Goal: Transaction & Acquisition: Book appointment/travel/reservation

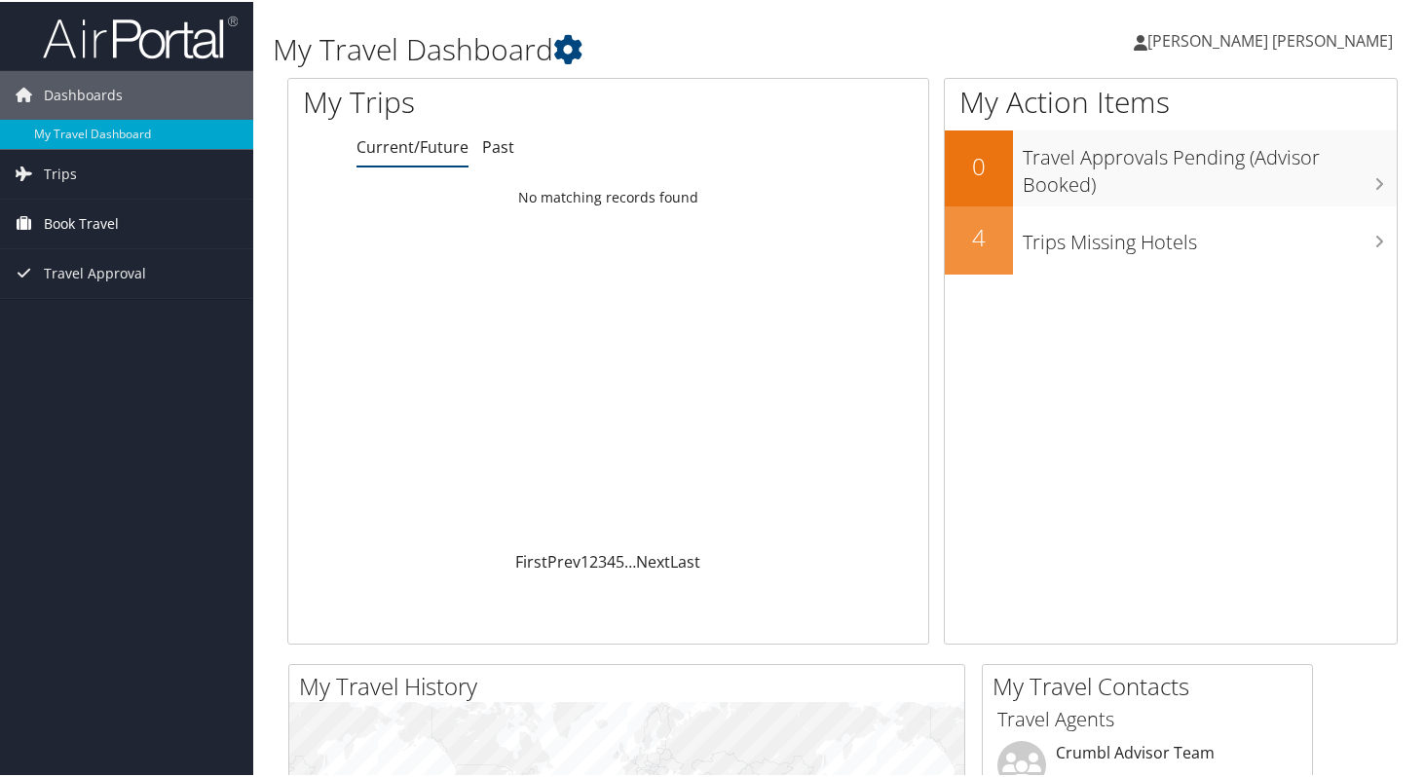
click at [139, 227] on link "Book Travel" at bounding box center [126, 222] width 253 height 49
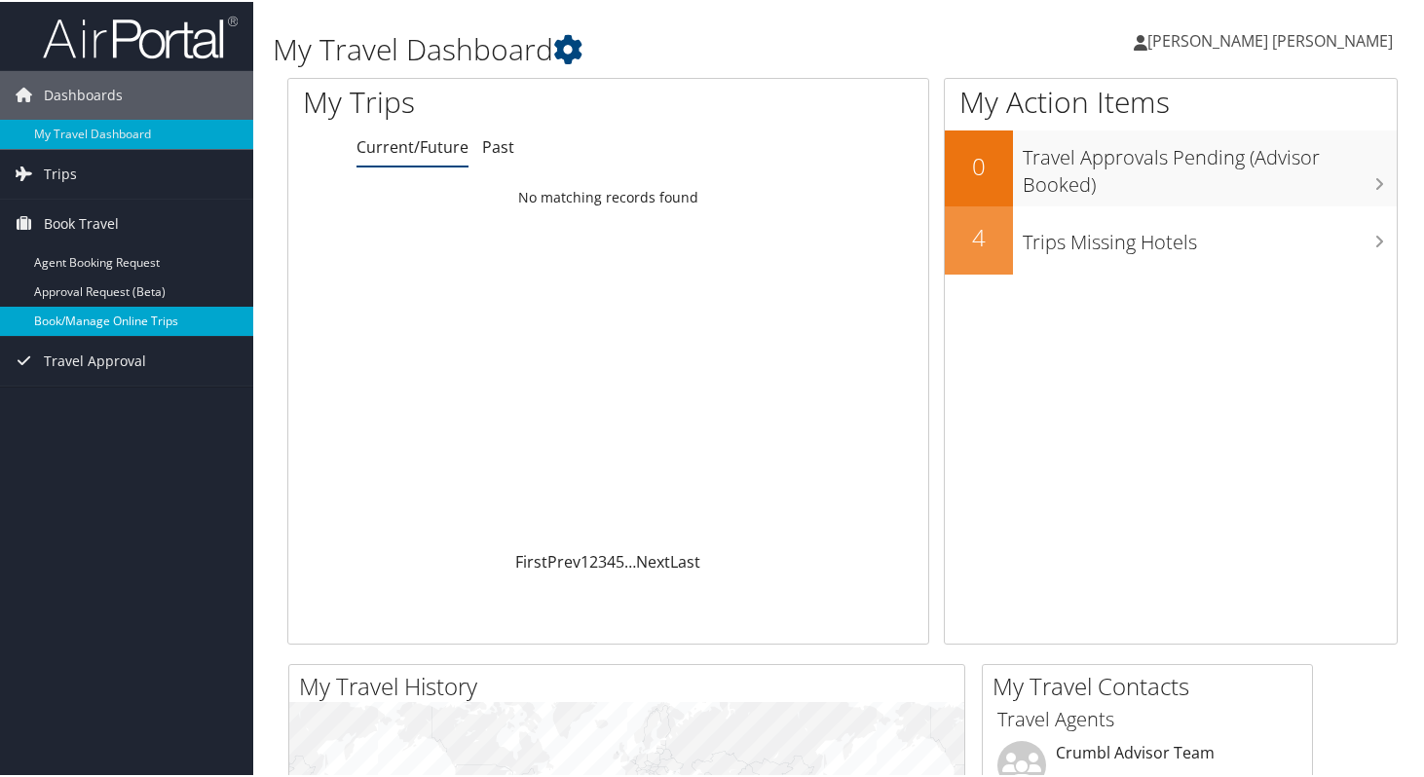
click at [125, 320] on link "Book/Manage Online Trips" at bounding box center [126, 319] width 253 height 29
